Goal: Entertainment & Leisure: Consume media (video, audio)

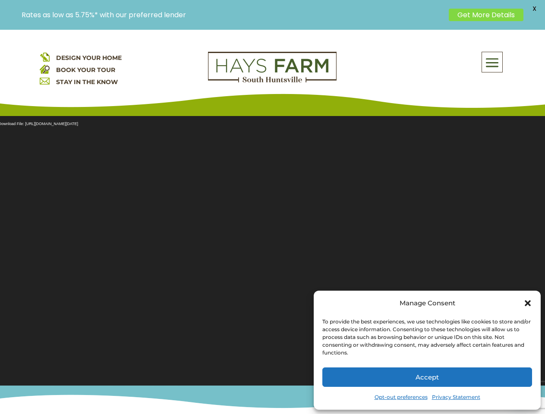
click at [272, 222] on section "Video Player Media error: Format(s) not supported or source(s) not found Downlo…" at bounding box center [272, 245] width 545 height 281
click at [492, 62] on span at bounding box center [492, 63] width 20 height 20
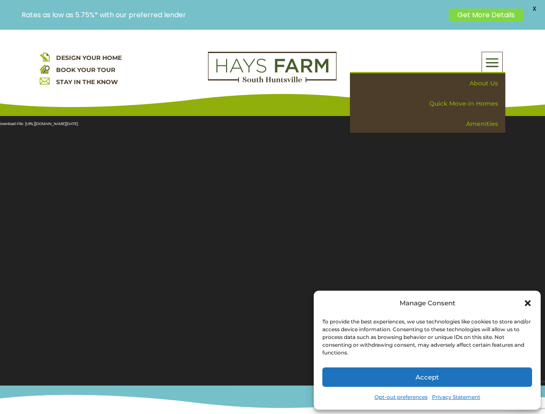
click at [272, 246] on section "Video Player Media error: Format(s) not supported or source(s) not found Downlo…" at bounding box center [272, 245] width 545 height 281
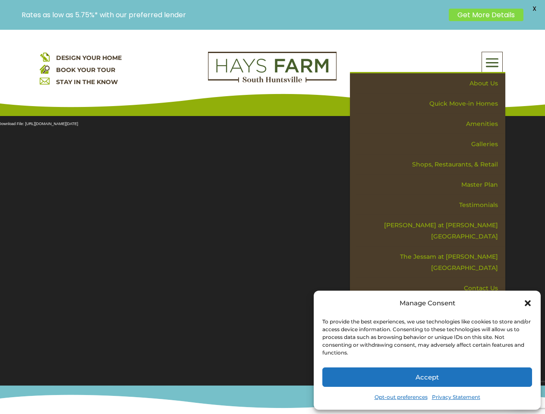
click at [272, 246] on section "Video Player Media error: Format(s) not supported or source(s) not found Downlo…" at bounding box center [272, 245] width 545 height 281
click at [534, 9] on span "X" at bounding box center [534, 8] width 13 height 13
